Goal: Answer question/provide support: Share knowledge or assist other users

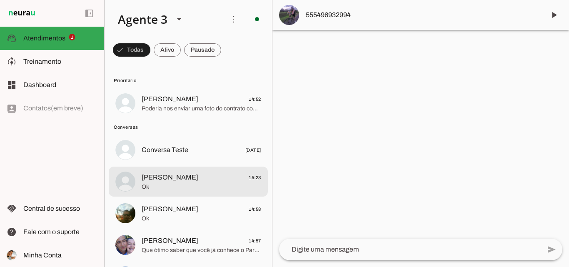
scroll to position [37, 0]
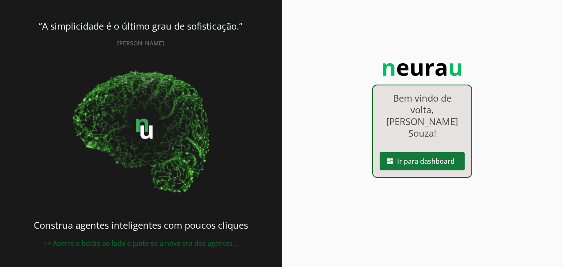
drag, startPoint x: 436, startPoint y: 153, endPoint x: 428, endPoint y: 156, distance: 8.8
click at [436, 153] on span at bounding box center [422, 161] width 85 height 20
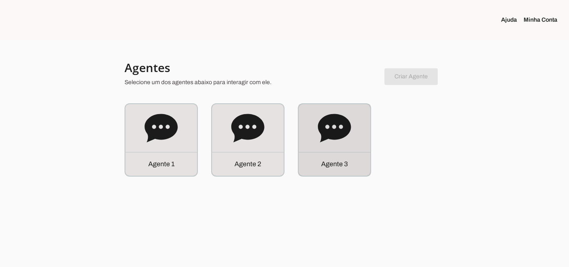
click at [352, 146] on div "Agente 3" at bounding box center [335, 140] width 72 height 72
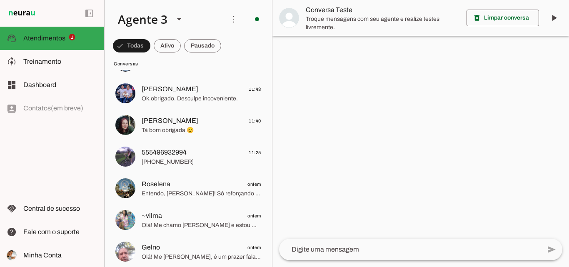
scroll to position [292, 0]
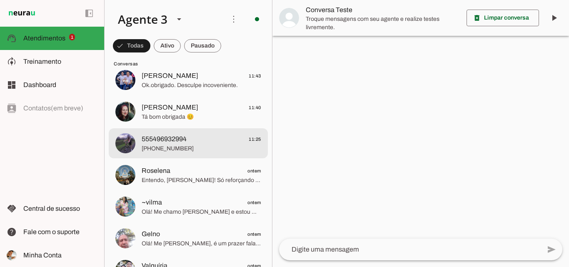
click at [206, 147] on span "[PHONE_NUMBER]" at bounding box center [202, 149] width 120 height 8
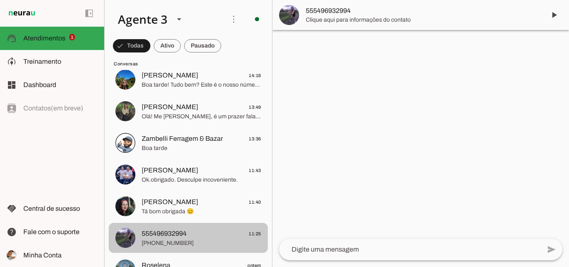
scroll to position [208, 0]
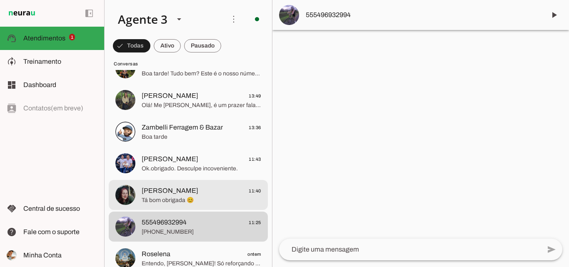
click at [214, 190] on span "Ana Schmidt 11:40" at bounding box center [202, 191] width 120 height 10
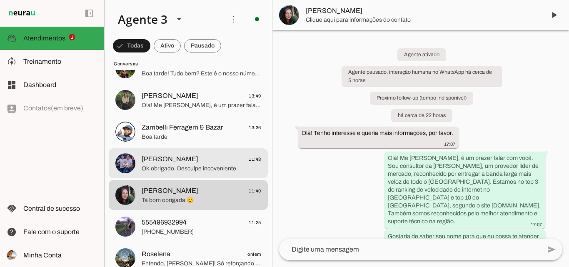
click at [206, 163] on span "Rafael Nugent 11:43" at bounding box center [202, 159] width 120 height 10
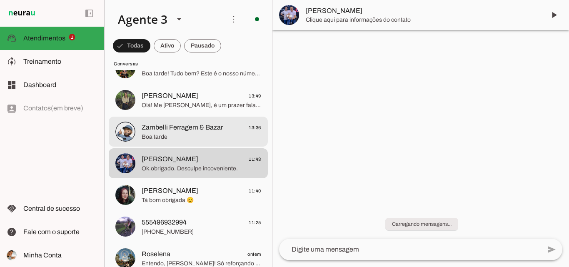
click at [204, 131] on span "Zambelli Ferragem & Bazar" at bounding box center [182, 128] width 81 height 10
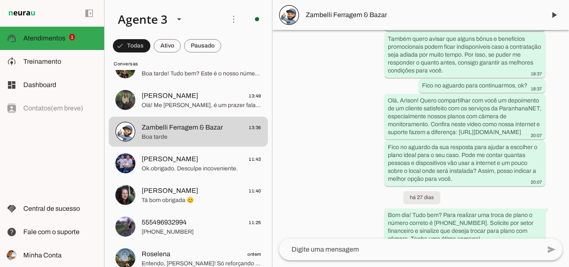
scroll to position [1490, 0]
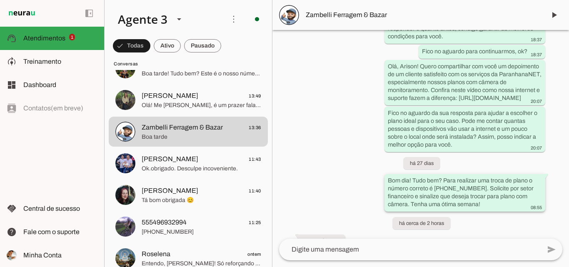
drag, startPoint x: 385, startPoint y: 164, endPoint x: 488, endPoint y: 193, distance: 106.9
click at [488, 193] on whatsapp-message-bubble "Bom dia! Tudo bem? Para realizar uma troca de plano o número correto é 51 3543-…" at bounding box center [465, 193] width 161 height 38
click at [349, 247] on textarea at bounding box center [410, 250] width 262 height 10
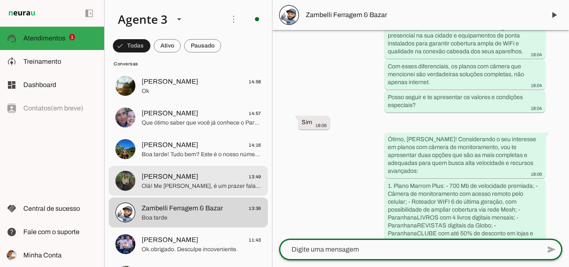
scroll to position [125, 0]
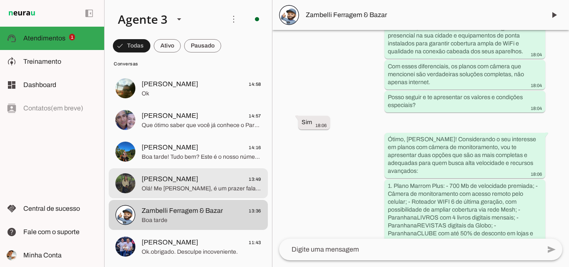
click at [180, 191] on span "Olá! Me [PERSON_NAME], é um prazer falar com você. Sou agente de vendas da [PER…" at bounding box center [202, 189] width 120 height 8
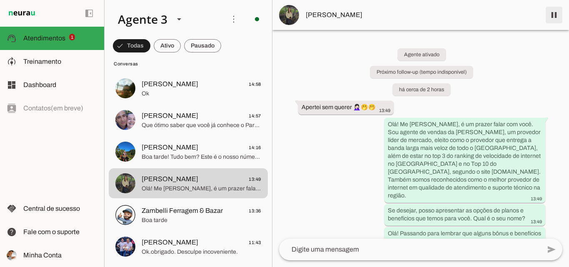
click at [551, 12] on span at bounding box center [554, 15] width 20 height 20
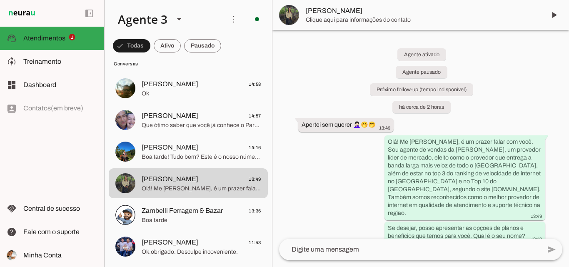
click at [318, 8] on span "[PERSON_NAME]" at bounding box center [422, 11] width 233 height 10
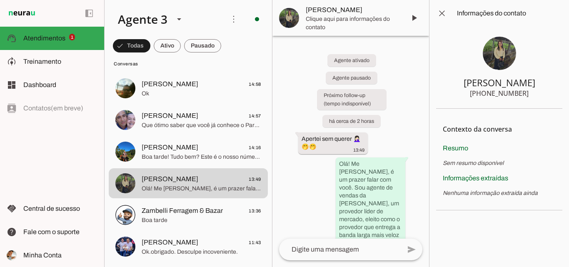
drag, startPoint x: 488, startPoint y: 93, endPoint x: 529, endPoint y: 94, distance: 41.3
click at [529, 94] on section "Marcia Peixoto +55 5198288742" at bounding box center [499, 68] width 126 height 82
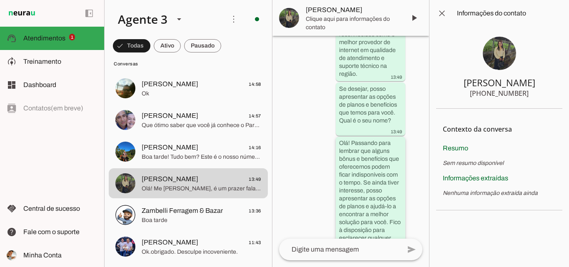
scroll to position [303, 0]
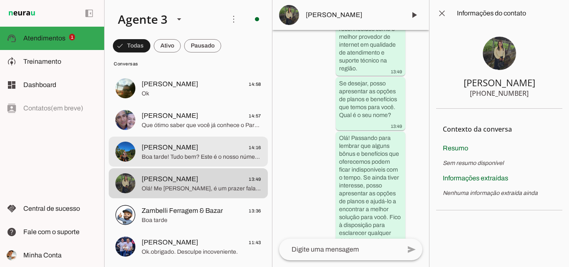
click at [178, 147] on span "Milton 14:16" at bounding box center [202, 148] width 120 height 10
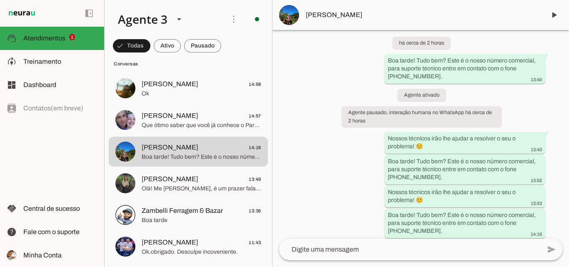
scroll to position [18, 0]
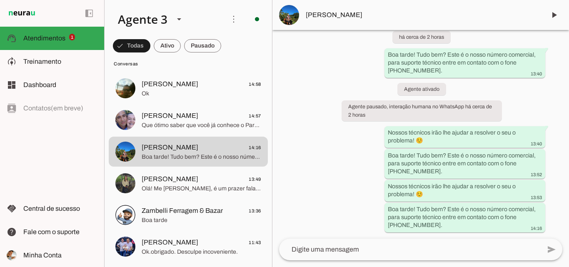
click at [366, 20] on span "[PERSON_NAME]" at bounding box center [422, 15] width 233 height 10
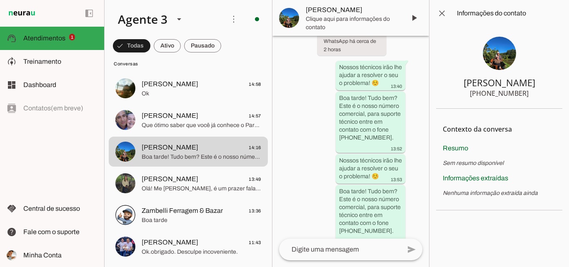
drag, startPoint x: 486, startPoint y: 93, endPoint x: 523, endPoint y: 95, distance: 37.6
click at [538, 96] on section "Milton +55 5180263312" at bounding box center [499, 68] width 126 height 82
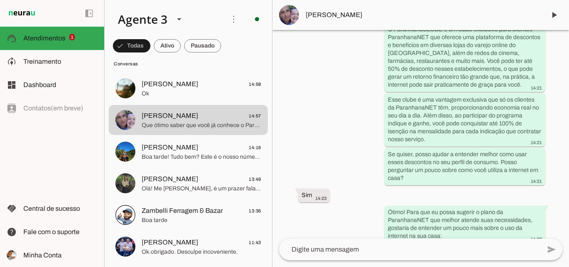
scroll to position [423, 0]
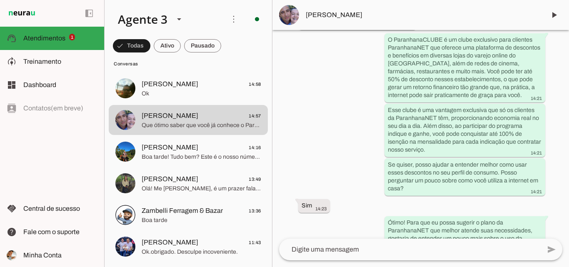
click at [358, 11] on span "[PERSON_NAME]" at bounding box center [422, 15] width 233 height 10
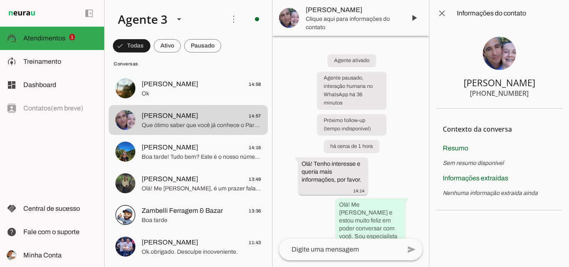
drag, startPoint x: 488, startPoint y: 95, endPoint x: 531, endPoint y: 97, distance: 43.8
click at [531, 97] on section "Rosana Pacheco Soares +55 5191069282" at bounding box center [499, 68] width 126 height 82
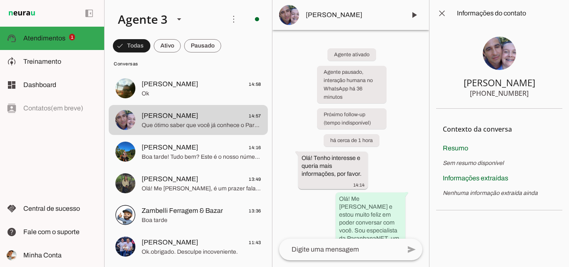
click at [408, 112] on div "Agente ativado Agente pausado, interação humana no WhatsApp há 36 minutos Próxi…" at bounding box center [351, 134] width 157 height 209
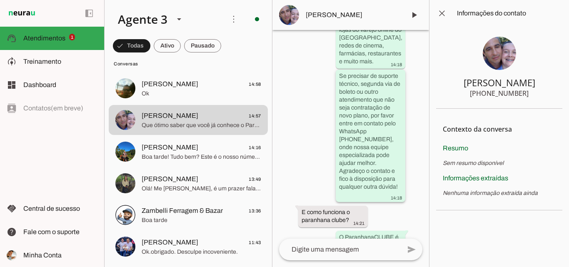
scroll to position [789, 0]
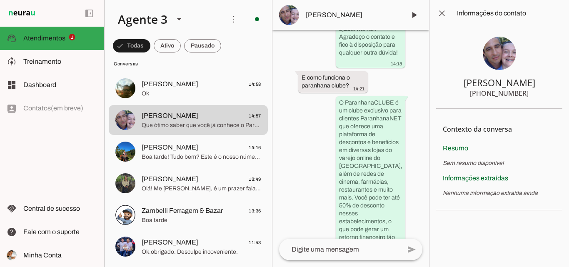
drag, startPoint x: 488, startPoint y: 94, endPoint x: 507, endPoint y: 90, distance: 19.6
click at [525, 94] on div "+55 5191069282" at bounding box center [499, 93] width 59 height 10
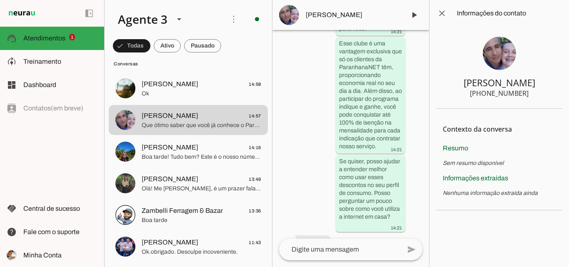
scroll to position [1151, 0]
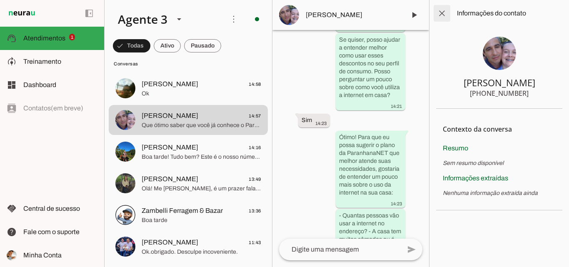
click at [437, 17] on span at bounding box center [442, 13] width 20 height 20
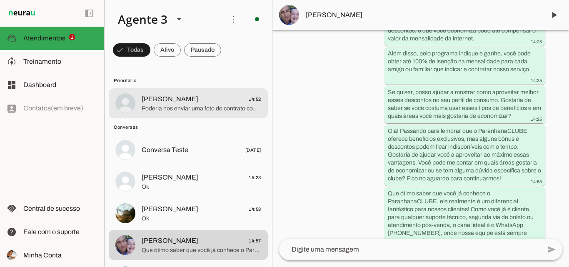
click at [203, 108] on span "Poderia nos enviar uma foto do contrato completo para conseguirmos prosseguir?" at bounding box center [202, 109] width 120 height 8
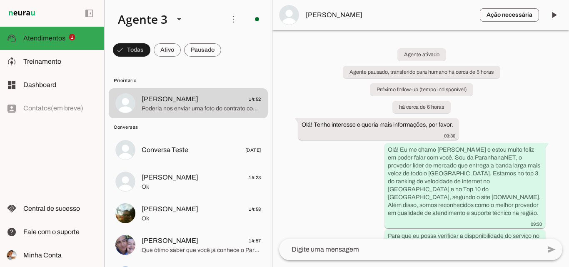
click at [321, 18] on span "[PERSON_NAME]" at bounding box center [390, 15] width 168 height 10
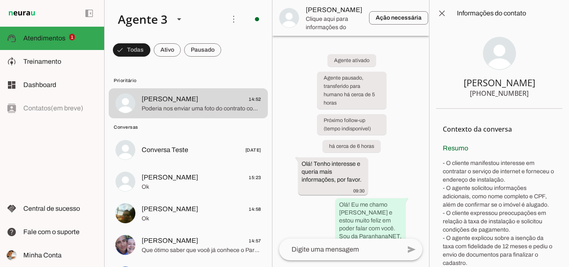
click at [487, 95] on div "+55 5189120161" at bounding box center [499, 93] width 59 height 10
drag, startPoint x: 484, startPoint y: 93, endPoint x: 521, endPoint y: 98, distance: 37.4
click at [521, 98] on div "+55 5189120161" at bounding box center [499, 93] width 59 height 10
